Goal: Information Seeking & Learning: Learn about a topic

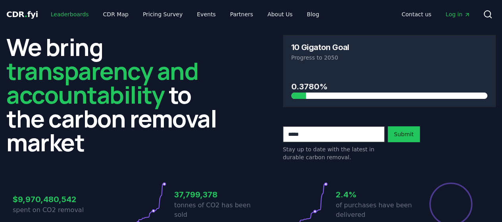
click at [69, 19] on link "Leaderboards" at bounding box center [69, 14] width 51 height 14
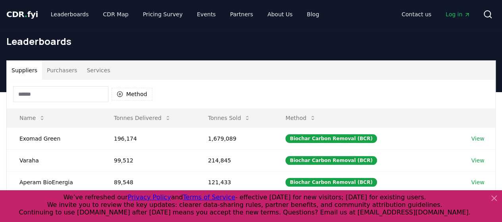
click at [199, 80] on div "Method" at bounding box center [251, 94] width 489 height 29
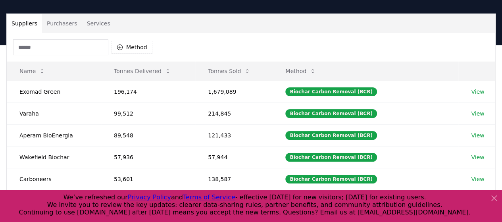
scroll to position [48, 0]
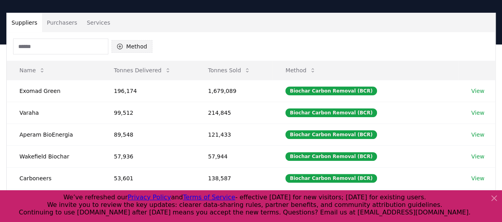
click at [131, 52] on button "Method" at bounding box center [132, 46] width 41 height 13
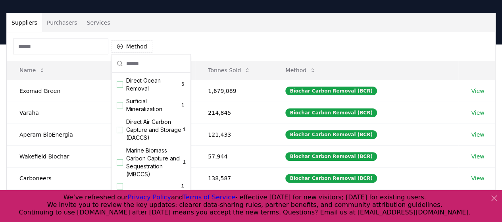
scroll to position [256, 0]
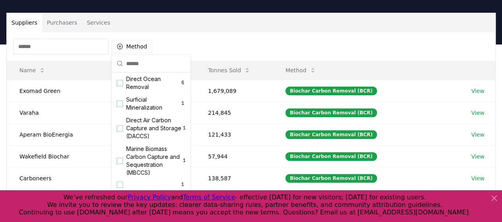
click at [492, 199] on icon at bounding box center [495, 198] width 10 height 10
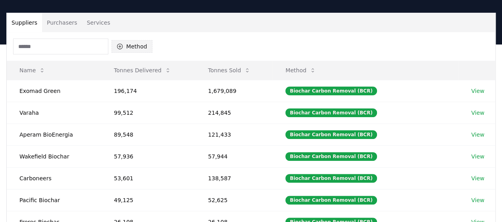
click at [137, 43] on button "Method" at bounding box center [132, 46] width 41 height 13
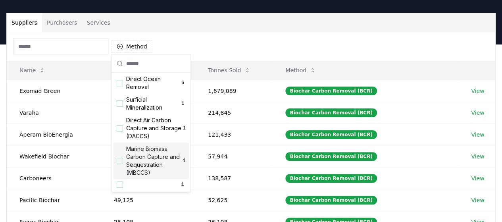
click at [157, 160] on span "Marine Biomass Carbon Capture and Sequestration (MBCCS)" at bounding box center [154, 161] width 57 height 32
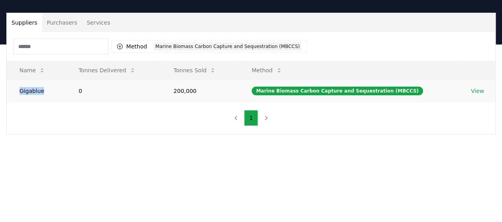
drag, startPoint x: 40, startPoint y: 87, endPoint x: 14, endPoint y: 90, distance: 26.4
click at [13, 90] on td "Gigablue" at bounding box center [36, 91] width 59 height 22
copy td "Gigablue"
click at [134, 52] on button "Method 1 Marine Biomass Carbon Capture and Sequestration (MBCCS)" at bounding box center [209, 46] width 195 height 13
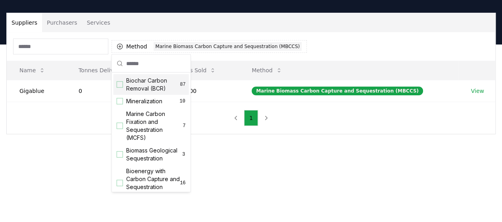
scroll to position [33, 0]
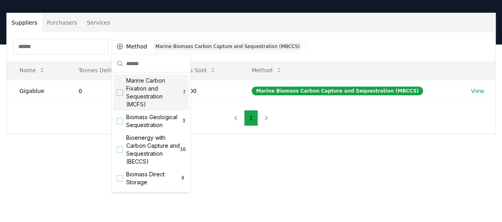
click at [136, 100] on span "Marine Carbon Fixation and Sequestration (MCFS)" at bounding box center [154, 93] width 57 height 32
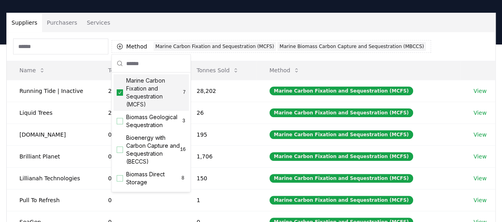
click at [61, 60] on div "Method 2 Marine Carbon Fixation and Sequestration (MCFS) Marine Biomass Carbon …" at bounding box center [251, 46] width 489 height 29
